Goal: Information Seeking & Learning: Learn about a topic

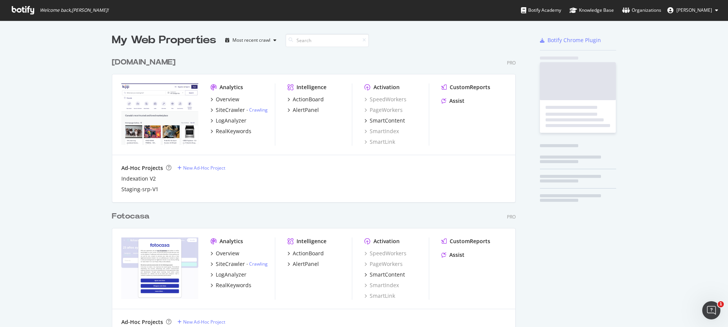
scroll to position [2151, 404]
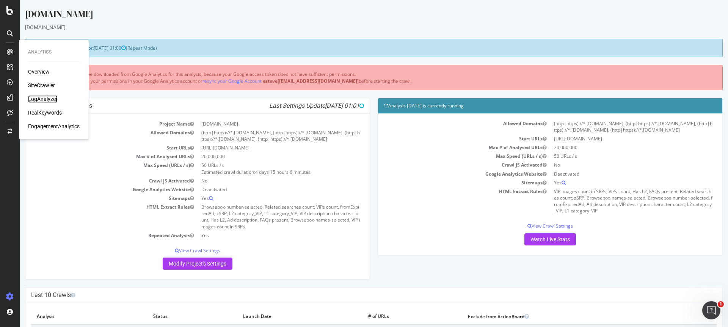
click at [45, 102] on div "LogAnalyzer" at bounding box center [43, 99] width 30 height 8
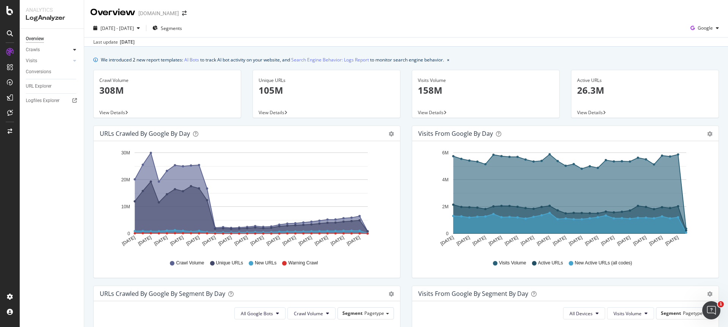
click at [75, 49] on icon at bounding box center [74, 49] width 3 height 5
click at [43, 90] on div "HTTP Codes" at bounding box center [42, 91] width 26 height 8
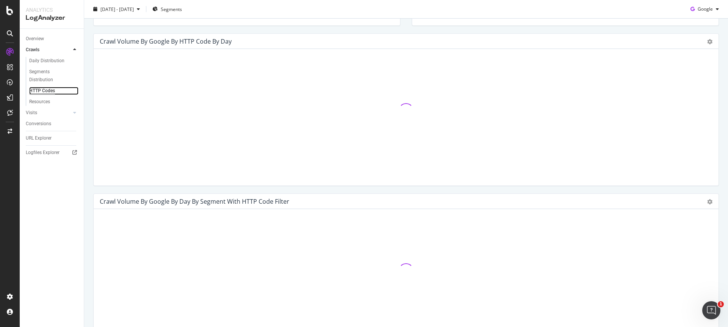
scroll to position [227, 0]
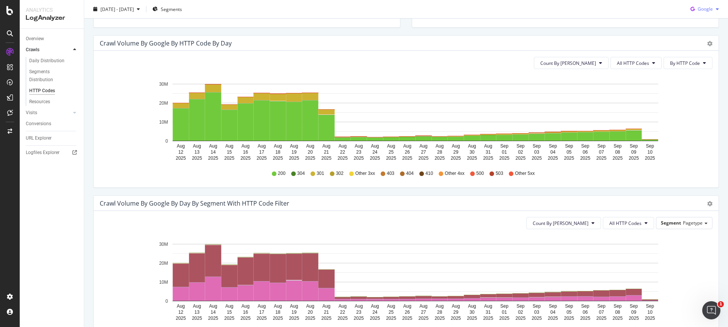
click at [698, 8] on span "Google" at bounding box center [705, 9] width 15 height 6
click at [691, 39] on span "Bing" at bounding box center [705, 38] width 28 height 7
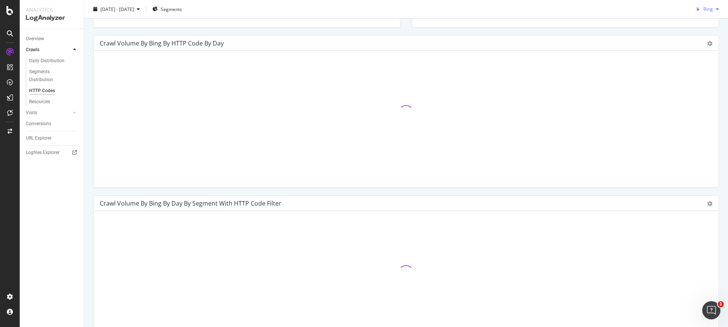
click at [693, 8] on icon "button" at bounding box center [698, 9] width 11 height 11
click at [713, 53] on span "OpenAI" at bounding box center [705, 52] width 28 height 7
click at [36, 36] on div "Overview" at bounding box center [35, 39] width 18 height 8
